Goal: Information Seeking & Learning: Learn about a topic

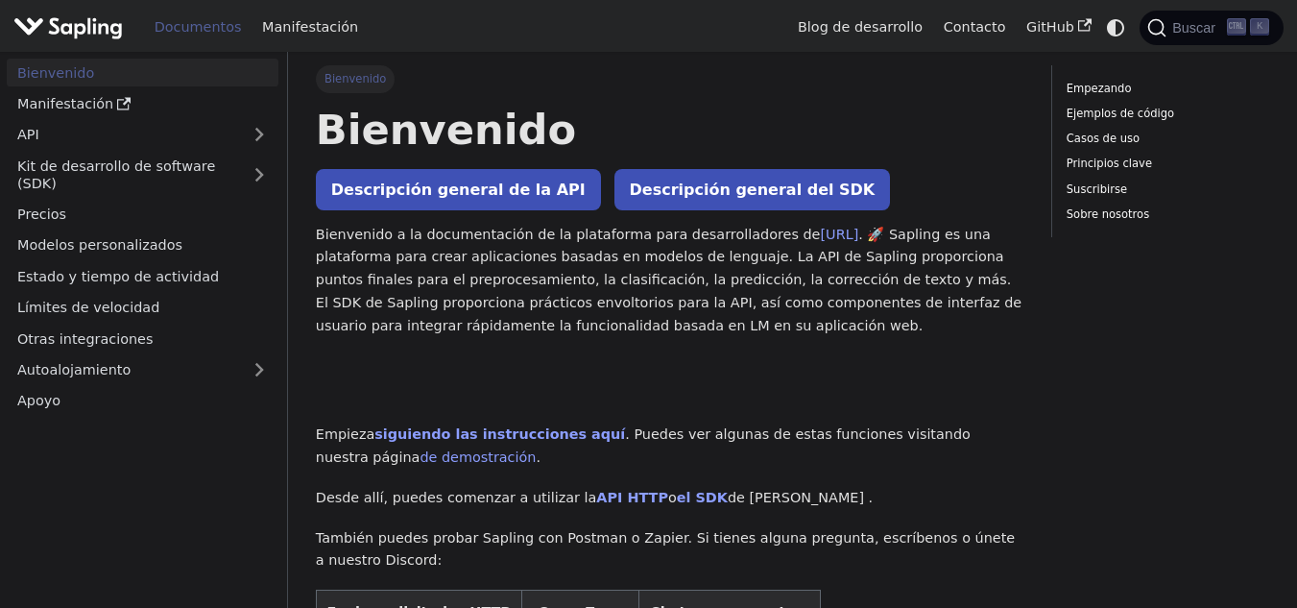
drag, startPoint x: 760, startPoint y: 234, endPoint x: 828, endPoint y: 229, distance: 68.4
click at [828, 229] on p "Bienvenido a la documentación de la plataforma para desarrolladores de [URL] . …" at bounding box center [670, 281] width 709 height 114
copy p "[URL] ."
